Goal: Task Accomplishment & Management: Use online tool/utility

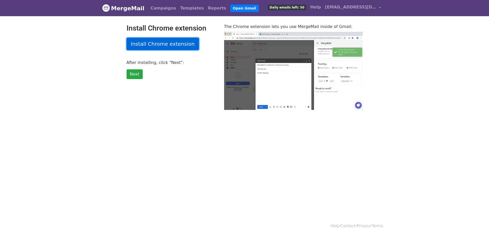
click at [160, 45] on link "Install Chrome extension" at bounding box center [163, 44] width 73 height 12
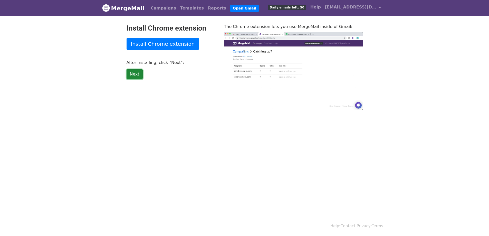
click at [137, 74] on link "Next" at bounding box center [135, 74] width 16 height 10
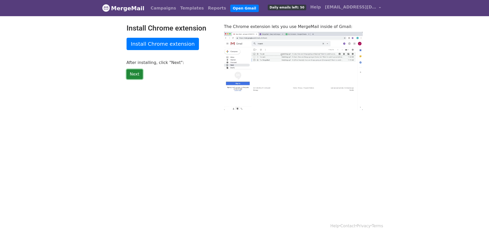
type input "31.4"
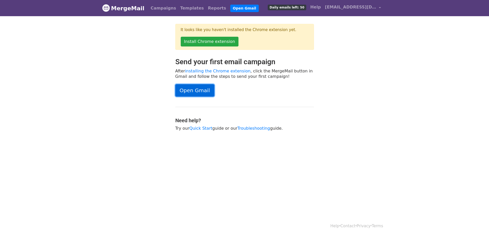
click at [206, 90] on link "Open Gmail" at bounding box center [194, 90] width 39 height 12
